Goal: Information Seeking & Learning: Check status

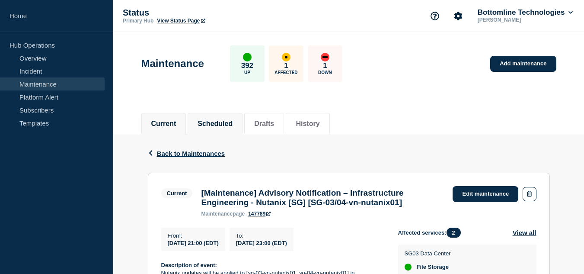
click at [230, 127] on button "Scheduled" at bounding box center [214, 124] width 35 height 8
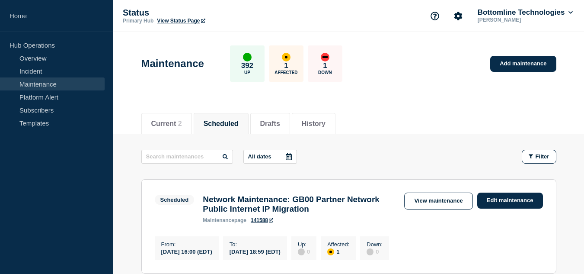
scroll to position [43, 0]
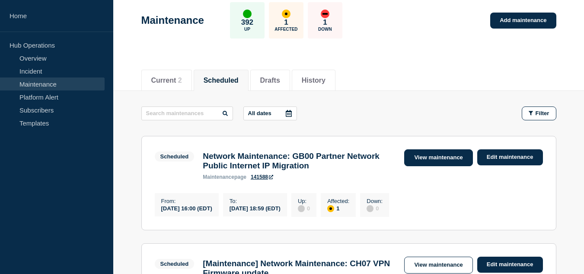
click at [436, 157] on link "View maintenance" at bounding box center [438, 157] width 68 height 17
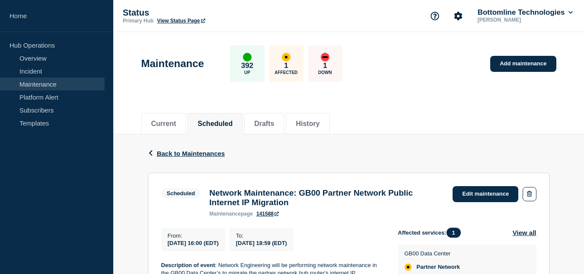
scroll to position [173, 0]
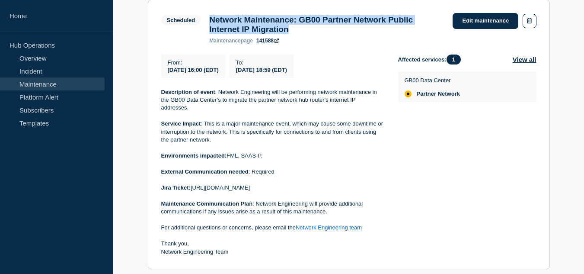
drag, startPoint x: 333, startPoint y: 35, endPoint x: 212, endPoint y: 20, distance: 121.9
click at [212, 20] on h3 "Network Maintenance: GB00 Partner Network Public Internet IP Migration" at bounding box center [326, 24] width 235 height 19
copy h3 "Network Maintenance: GB00 Partner Network Public Internet IP Migration"
drag, startPoint x: 240, startPoint y: 75, endPoint x: 168, endPoint y: 73, distance: 72.2
click at [168, 73] on div "From : [DATE] 16:00 (EDT)" at bounding box center [193, 65] width 64 height 23
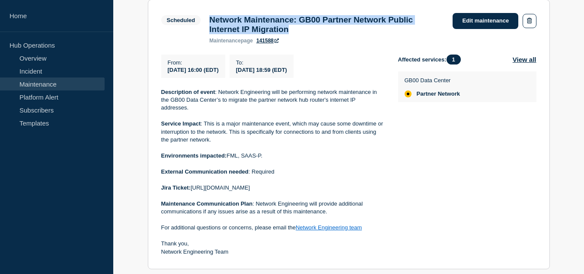
copy span "[DATE] 16:00 (EDT)"
drag, startPoint x: 256, startPoint y: 73, endPoint x: 327, endPoint y: 77, distance: 71.0
click at [287, 73] on span "[DATE] 18:59 (EDT)" at bounding box center [261, 70] width 51 height 6
copy span "[DATE] 18:59 (EDT)"
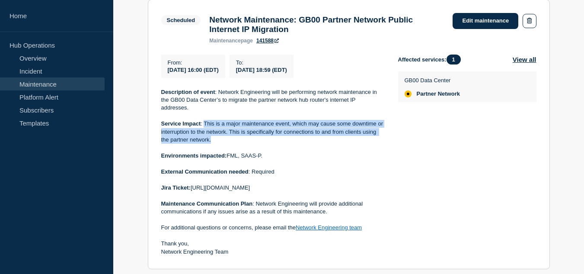
drag, startPoint x: 203, startPoint y: 128, endPoint x: 223, endPoint y: 143, distance: 24.7
click at [223, 143] on p "Service Impact : This is a major maintenance event, which may cause some downti…" at bounding box center [272, 132] width 223 height 24
copy p "This is a major maintenance event, which may cause some downtime or interruptio…"
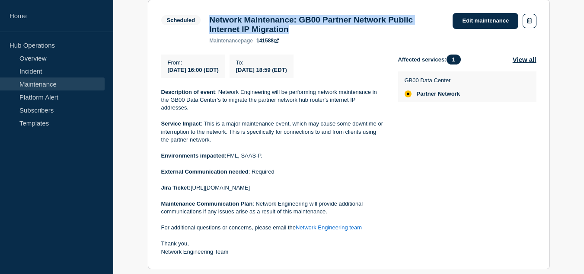
drag, startPoint x: 211, startPoint y: 22, endPoint x: 338, endPoint y: 32, distance: 127.0
click at [338, 32] on h3 "Network Maintenance: GB00 Partner Network Public Internet IP Migration" at bounding box center [326, 24] width 235 height 19
copy h3 "Network Maintenance: GB00 Partner Network Public Internet IP Migration"
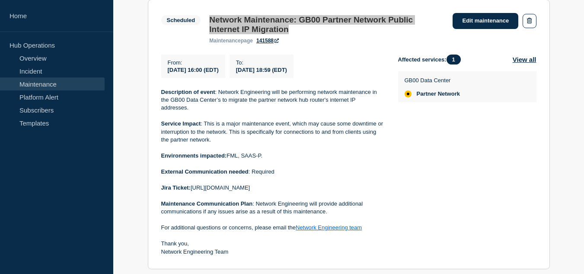
scroll to position [216, 0]
